Goal: Task Accomplishment & Management: Manage account settings

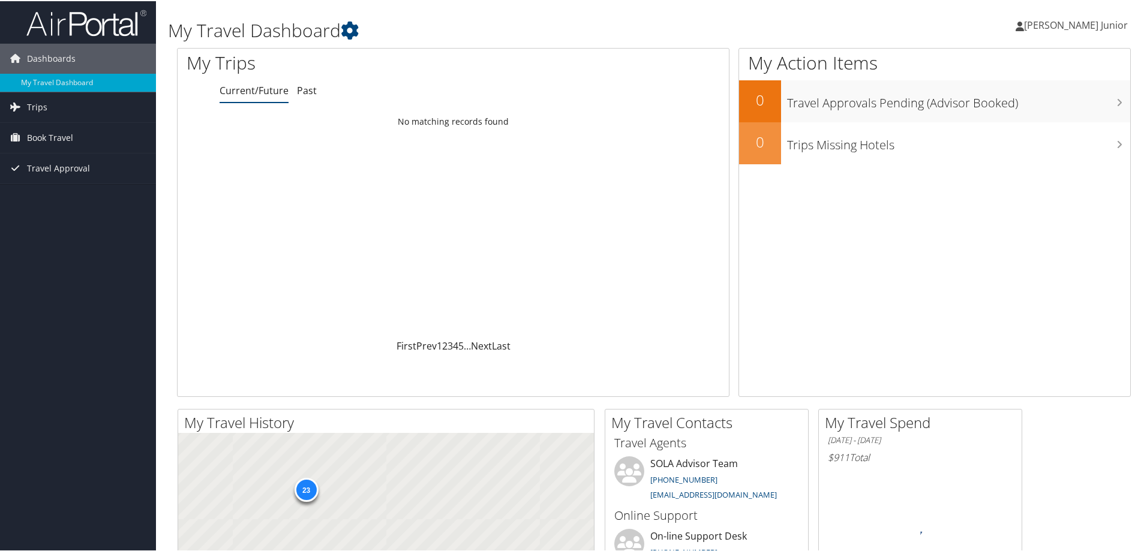
click at [1093, 24] on span "[PERSON_NAME] Junior" at bounding box center [1076, 23] width 104 height 13
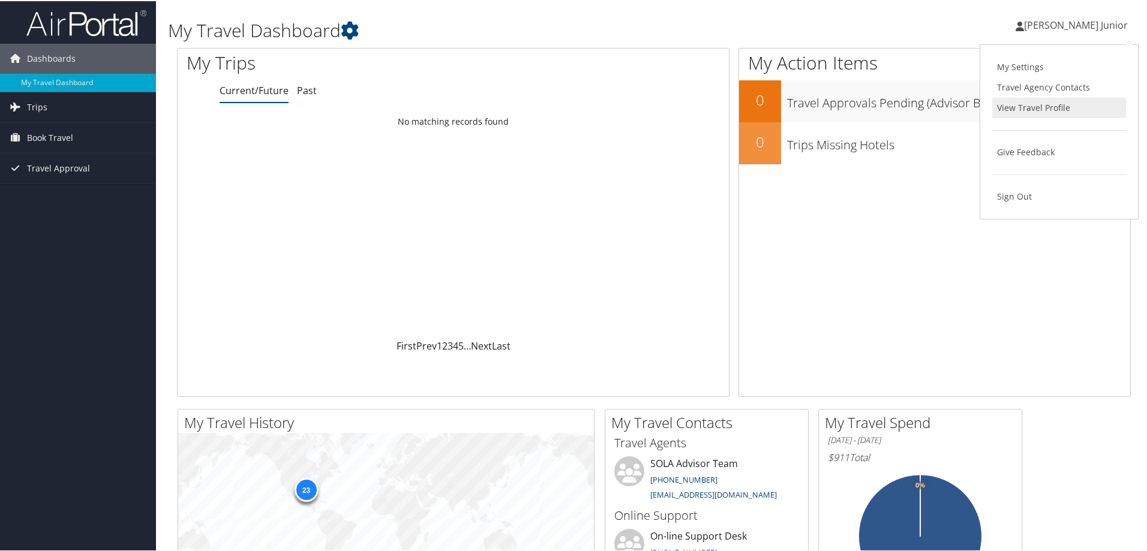
click at [1049, 114] on link "View Travel Profile" at bounding box center [1059, 107] width 134 height 20
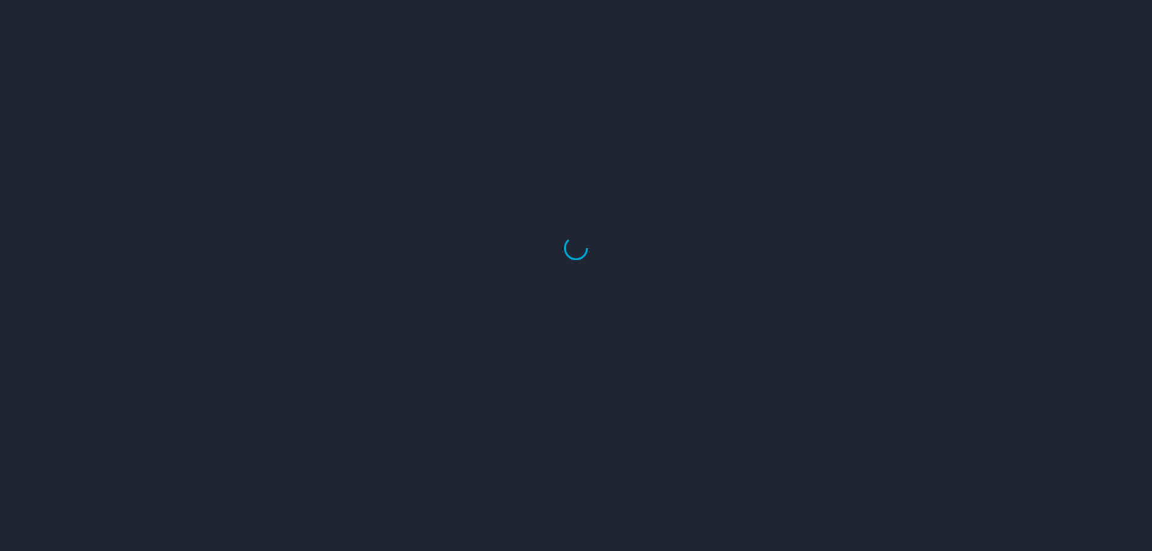
select select "US"
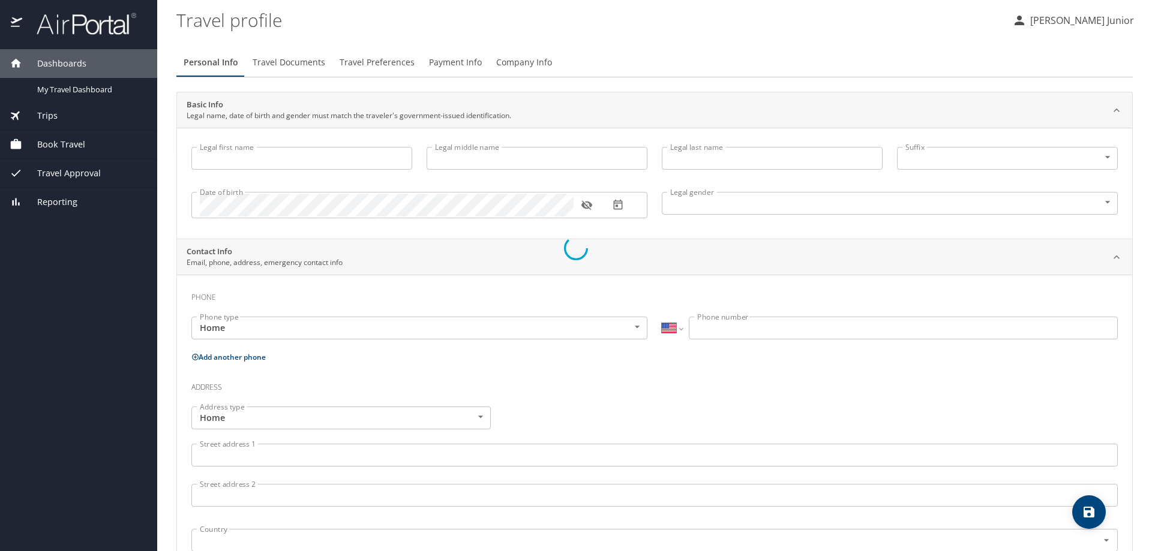
type input "[PERSON_NAME]"
type input "Fernando"
type input "Palmieri Junior"
type input "Jr"
type input "Male"
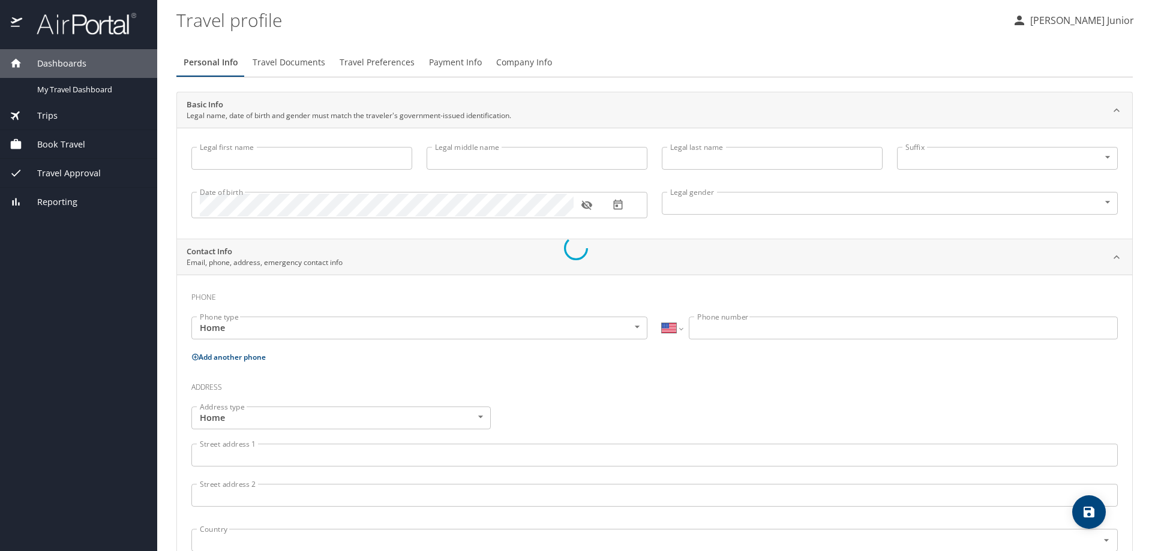
type input "Ingrid"
type input "Palmieri"
type input "(318) 294-4537"
select select "US"
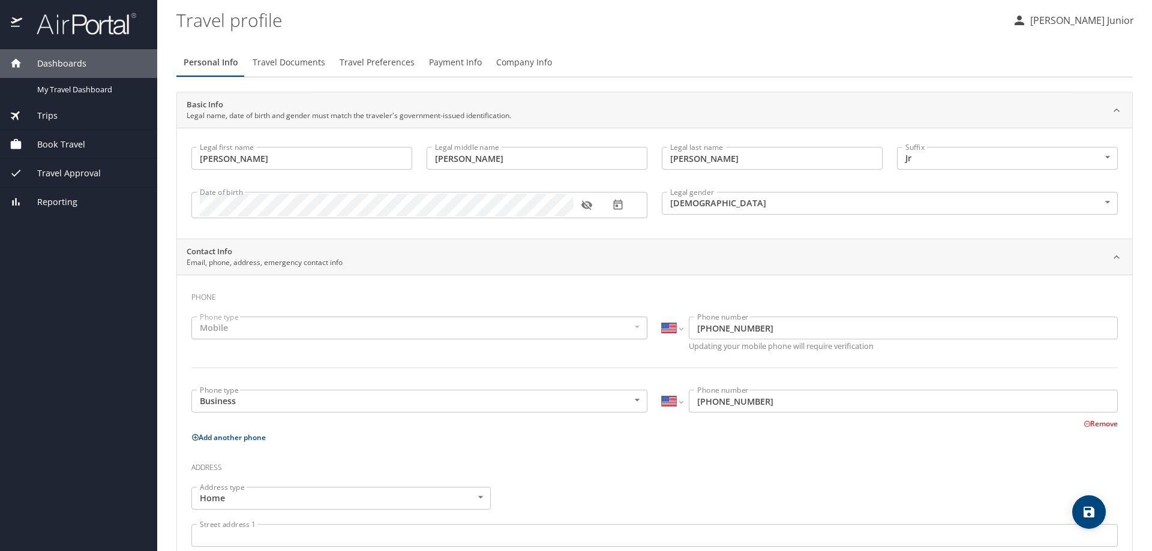
click at [1005, 161] on body "Dashboards My Travel Dashboard Trips Current / Future Trips Past Trips Trips Mi…" at bounding box center [576, 275] width 1152 height 551
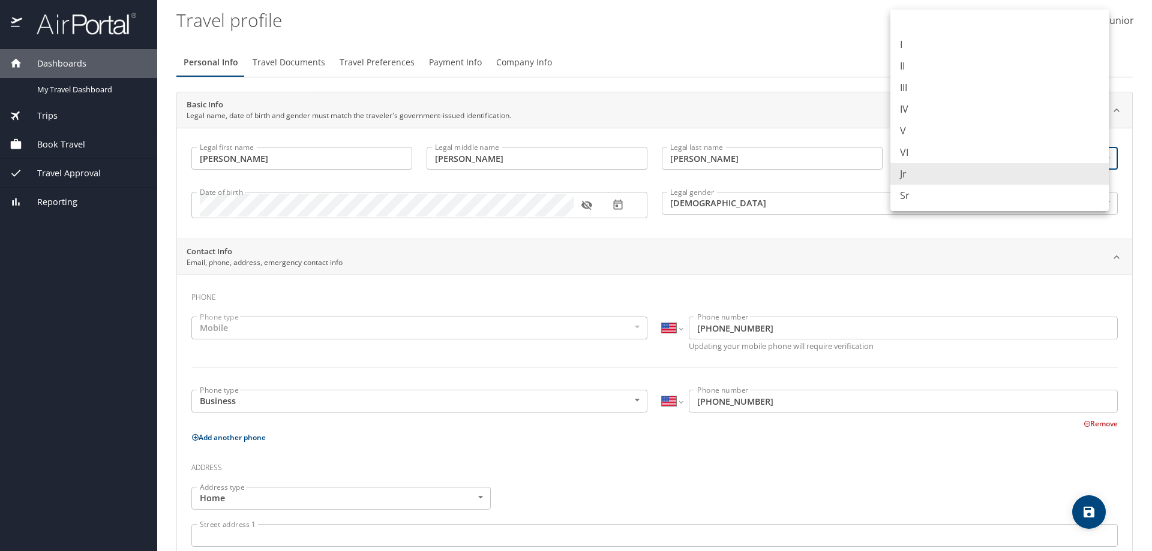
click at [972, 24] on li at bounding box center [999, 23] width 218 height 19
type input "NotApplicable"
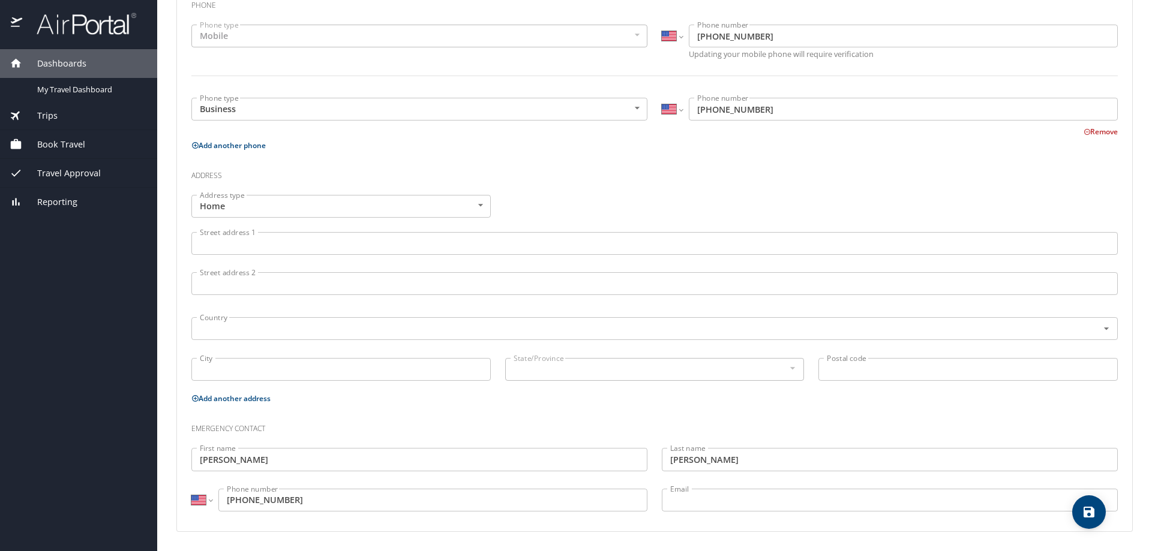
scroll to position [3, 0]
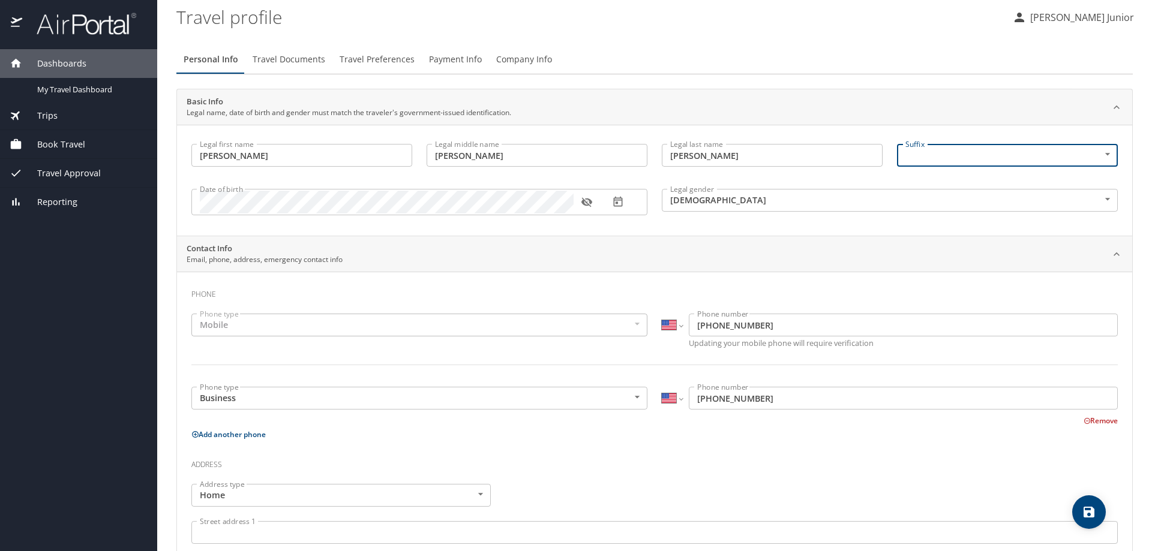
click at [303, 56] on span "Travel Documents" at bounding box center [289, 59] width 73 height 15
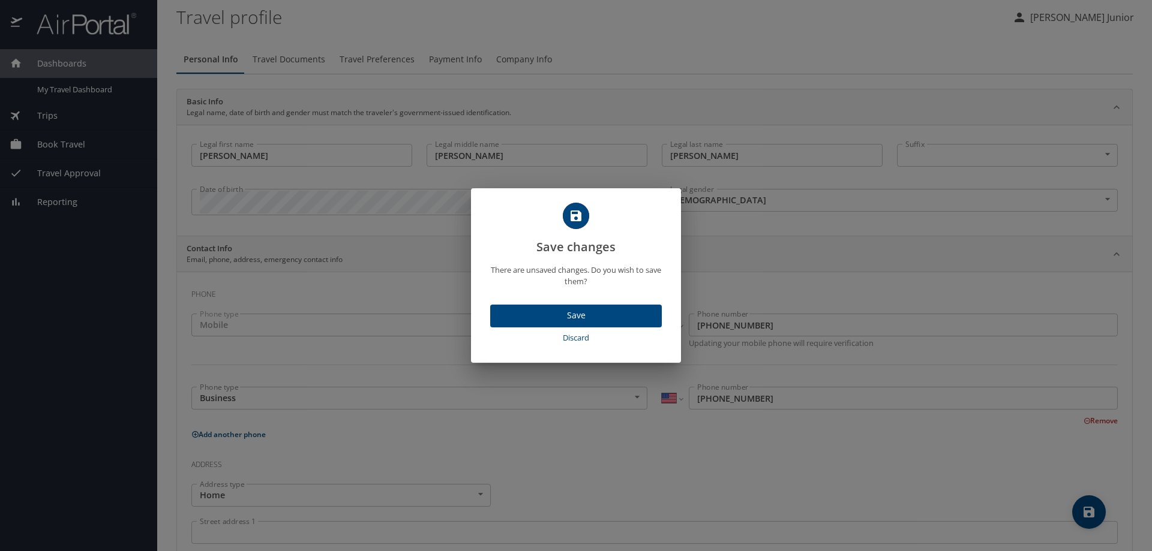
click at [588, 314] on span "Save" at bounding box center [576, 315] width 152 height 15
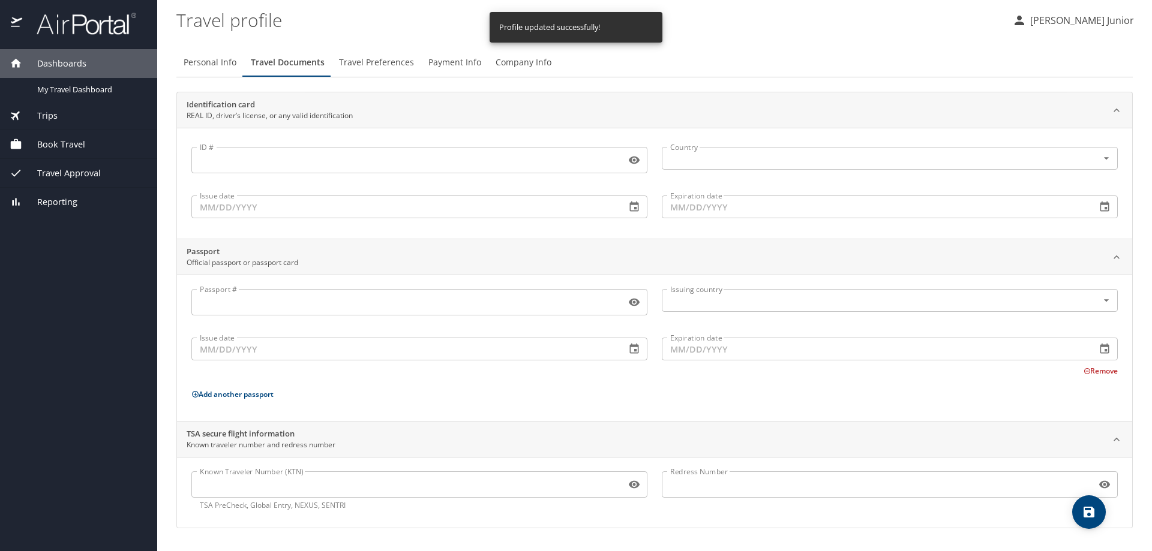
scroll to position [0, 0]
click at [224, 64] on span "Personal Info" at bounding box center [210, 62] width 53 height 15
select select "US"
